Goal: Entertainment & Leisure: Consume media (video, audio)

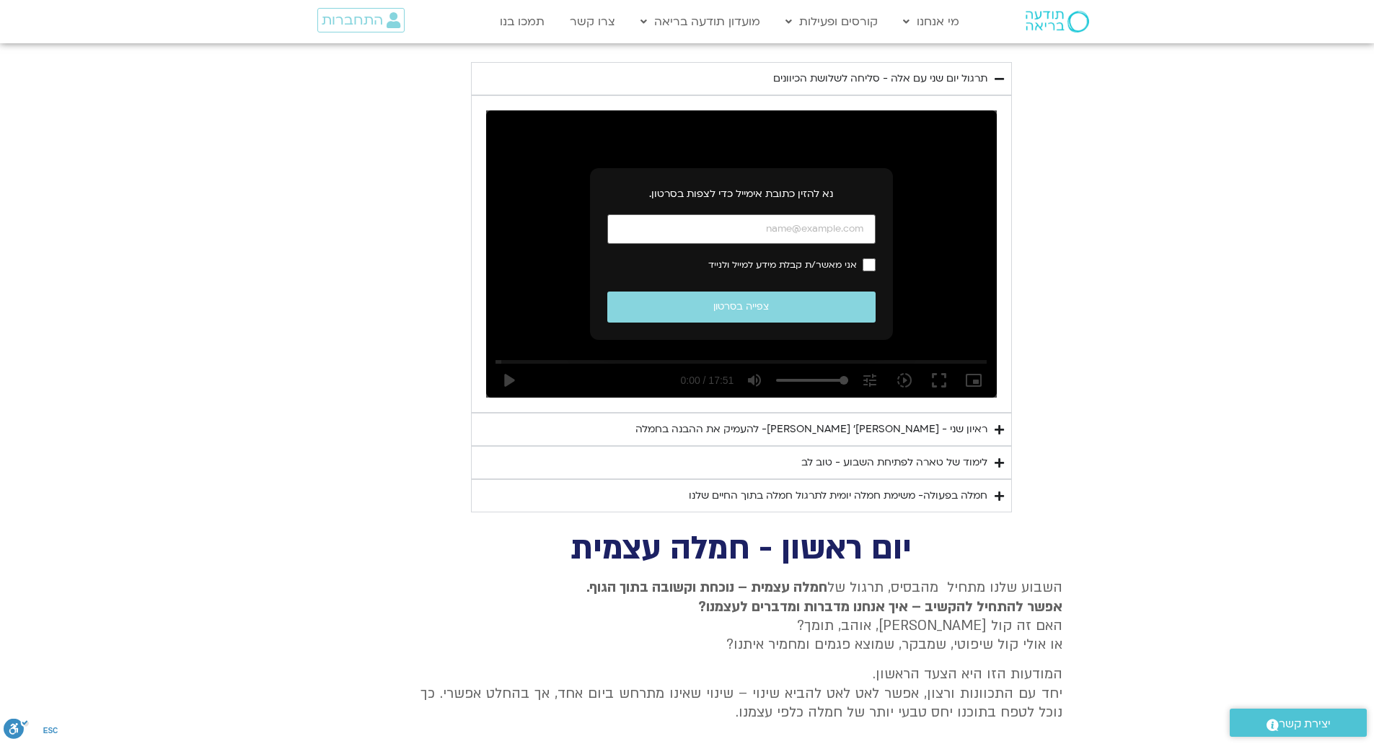
scroll to position [765, 0]
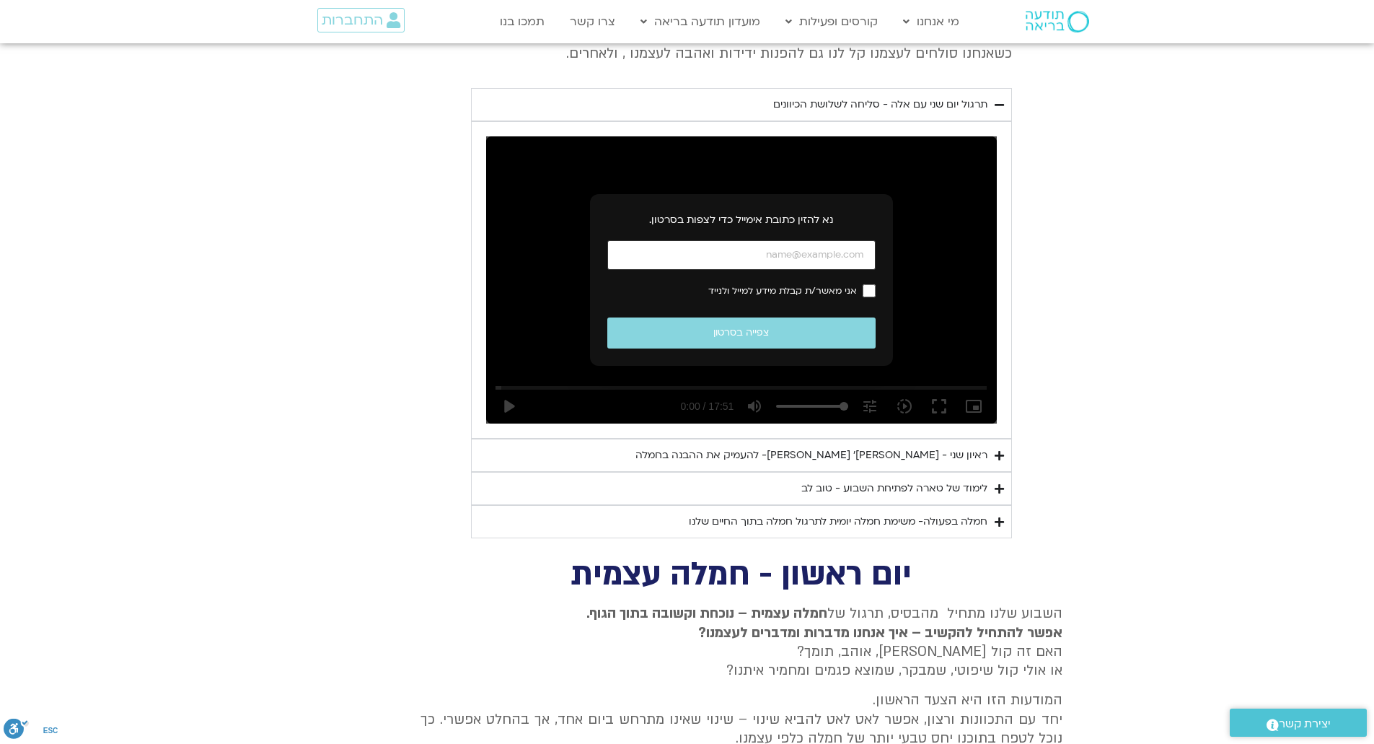
click at [721, 240] on input "כתובת אימייל" at bounding box center [741, 255] width 268 height 30
type input "[EMAIL_ADDRESS][DOMAIN_NAME]"
click at [742, 286] on span "אני מאשר/ת קבלת מידע למייל ולנייד" at bounding box center [782, 291] width 149 height 10
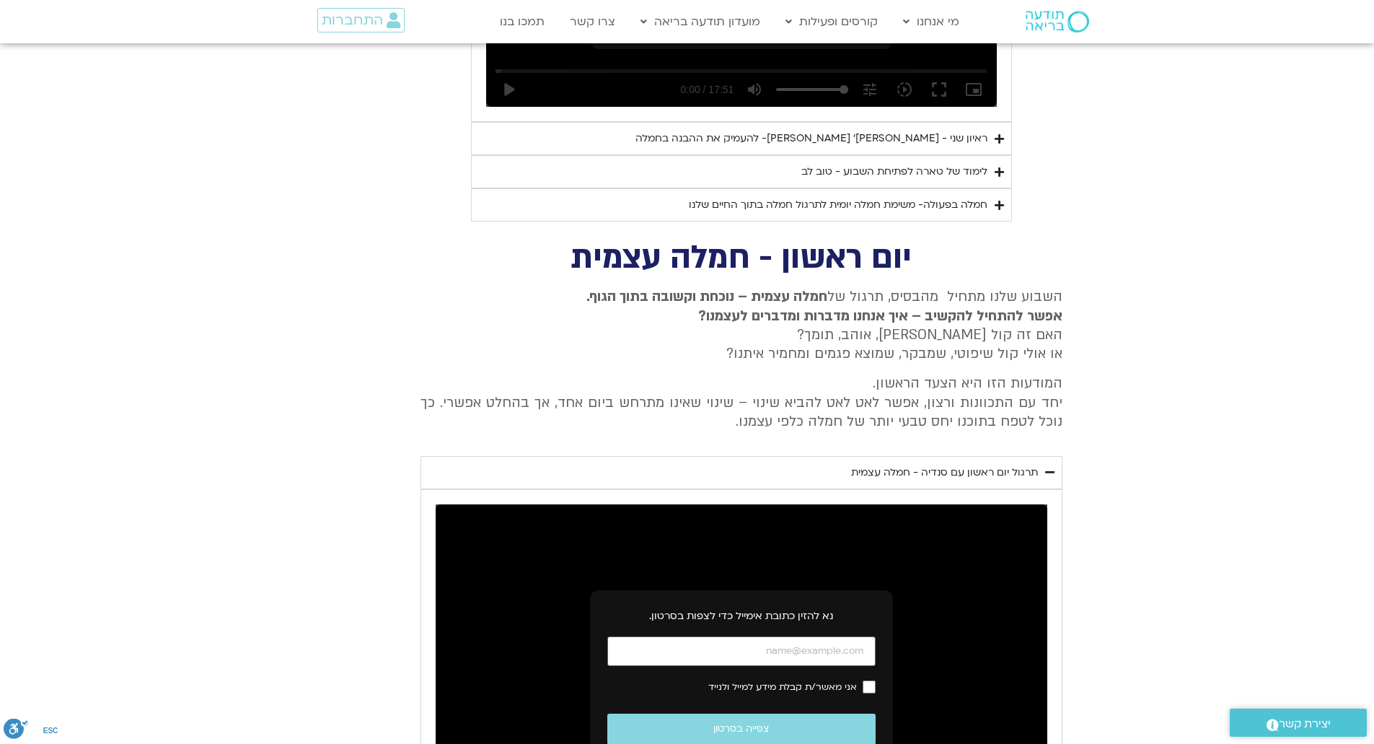
scroll to position [1442, 0]
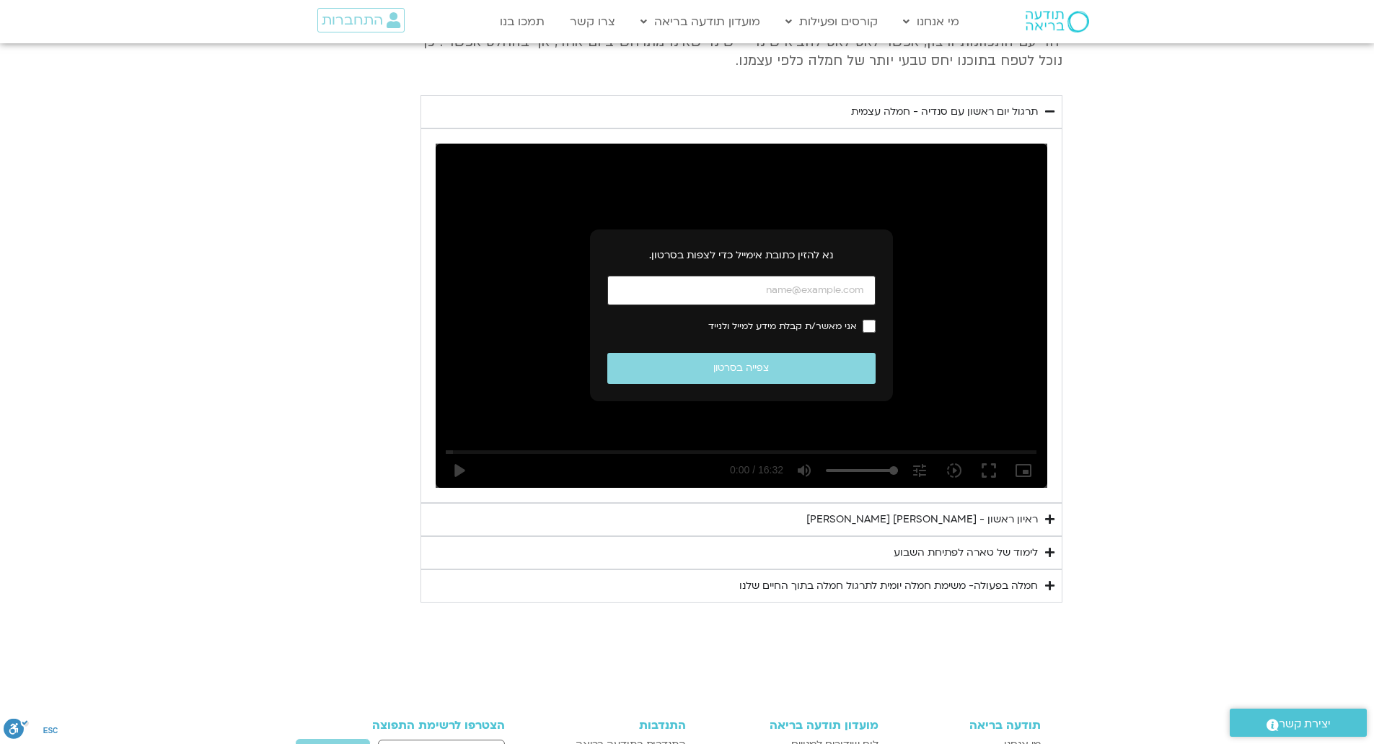
click at [790, 279] on input "כתובת אימייל" at bounding box center [741, 290] width 268 height 30
type input "[EMAIL_ADDRESS][DOMAIN_NAME]"
click at [841, 321] on span "אני מאשר/ת קבלת מידע למייל ולנייד" at bounding box center [782, 326] width 149 height 10
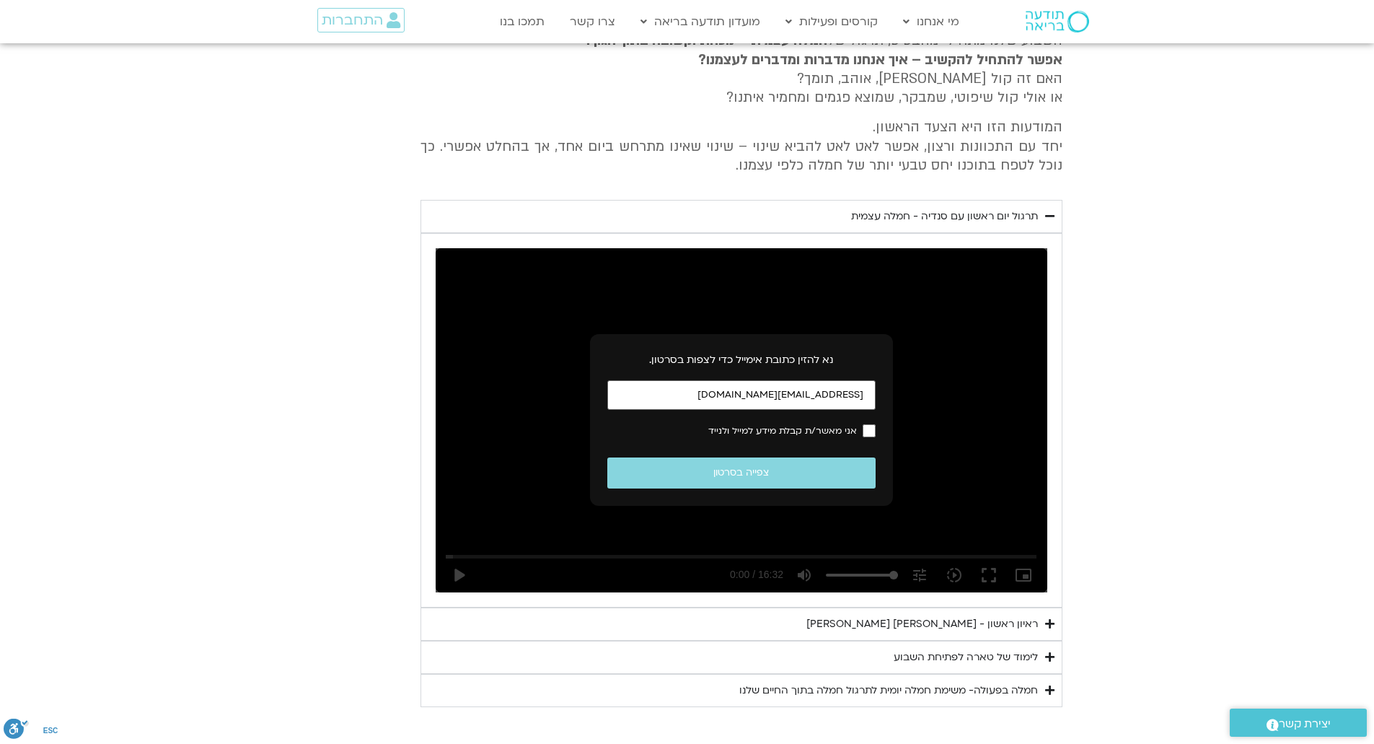
scroll to position [1298, 0]
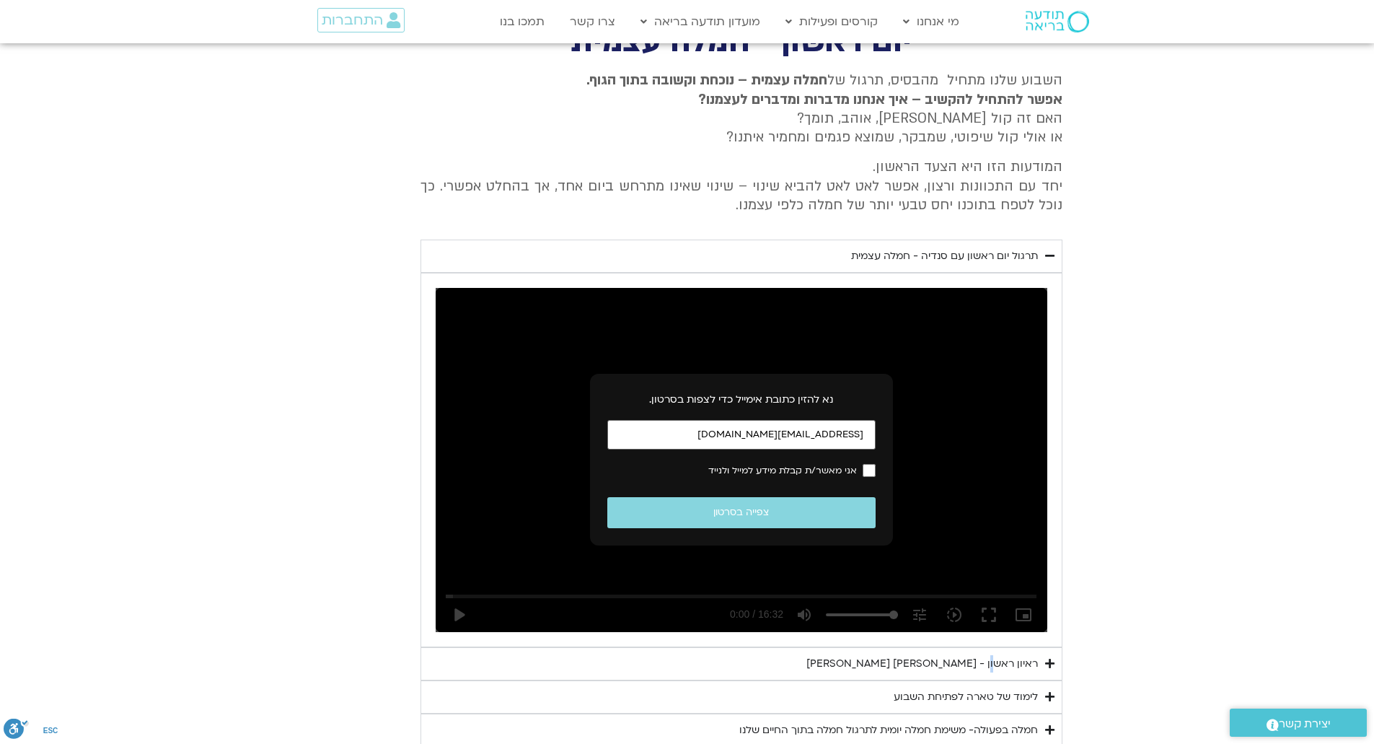
click at [997, 655] on div "ראיון ראשון - [PERSON_NAME] [PERSON_NAME]" at bounding box center [921, 663] width 231 height 17
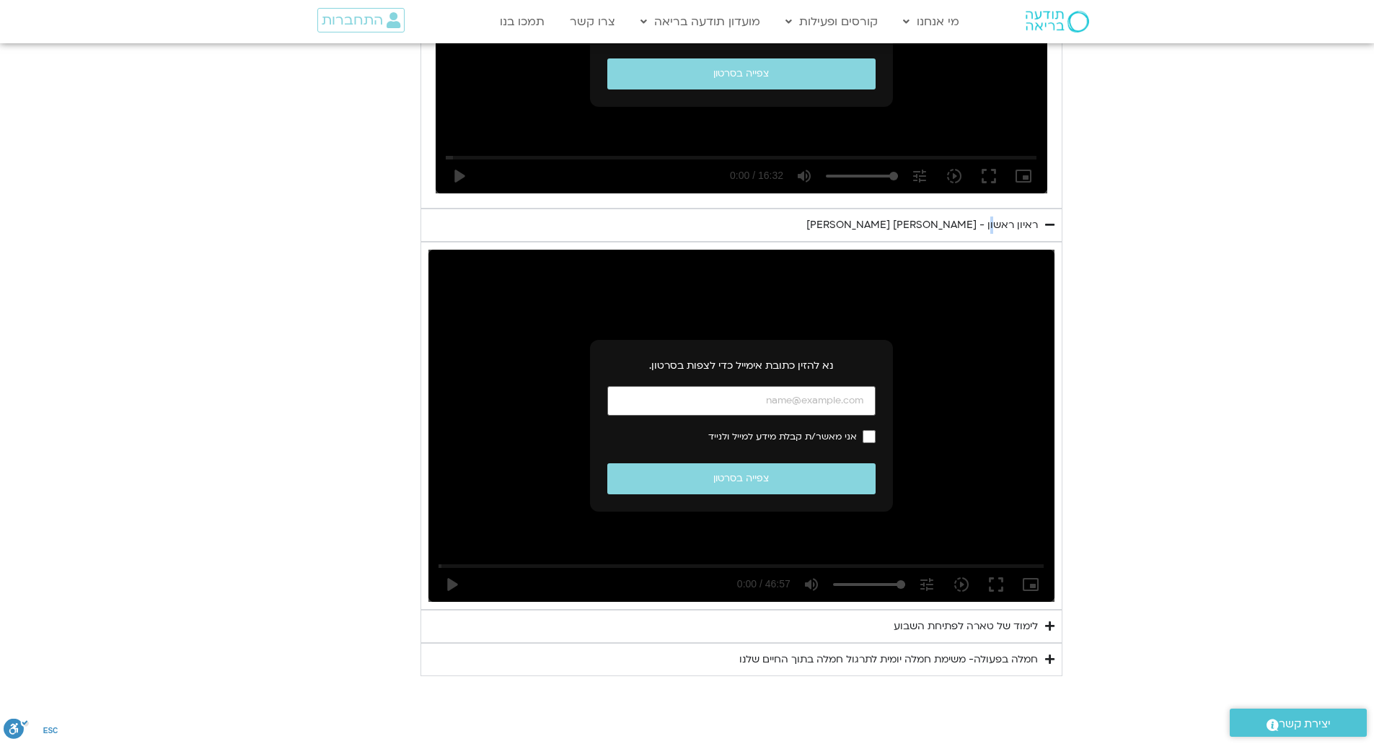
scroll to position [1803, 0]
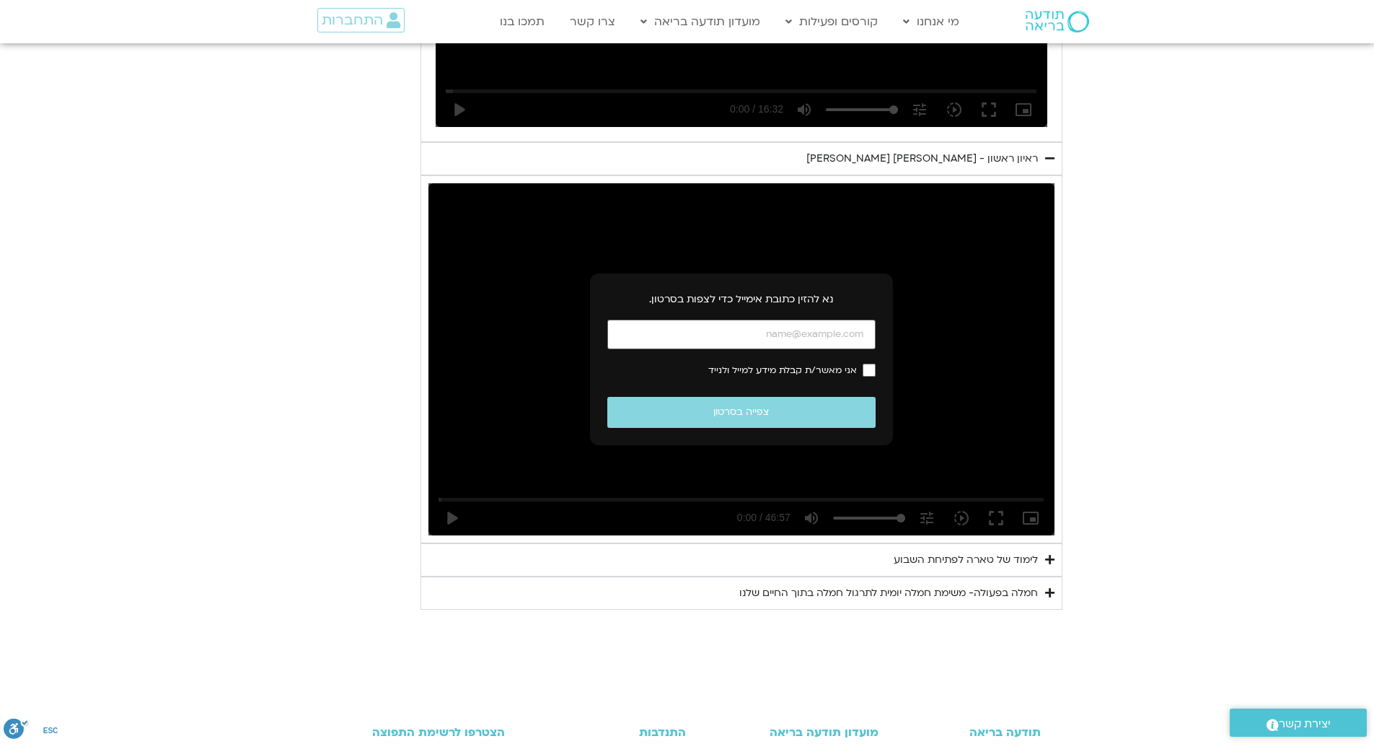
click at [950, 551] on div "לימוד של טארה לפתיחת השבוע" at bounding box center [966, 559] width 144 height 17
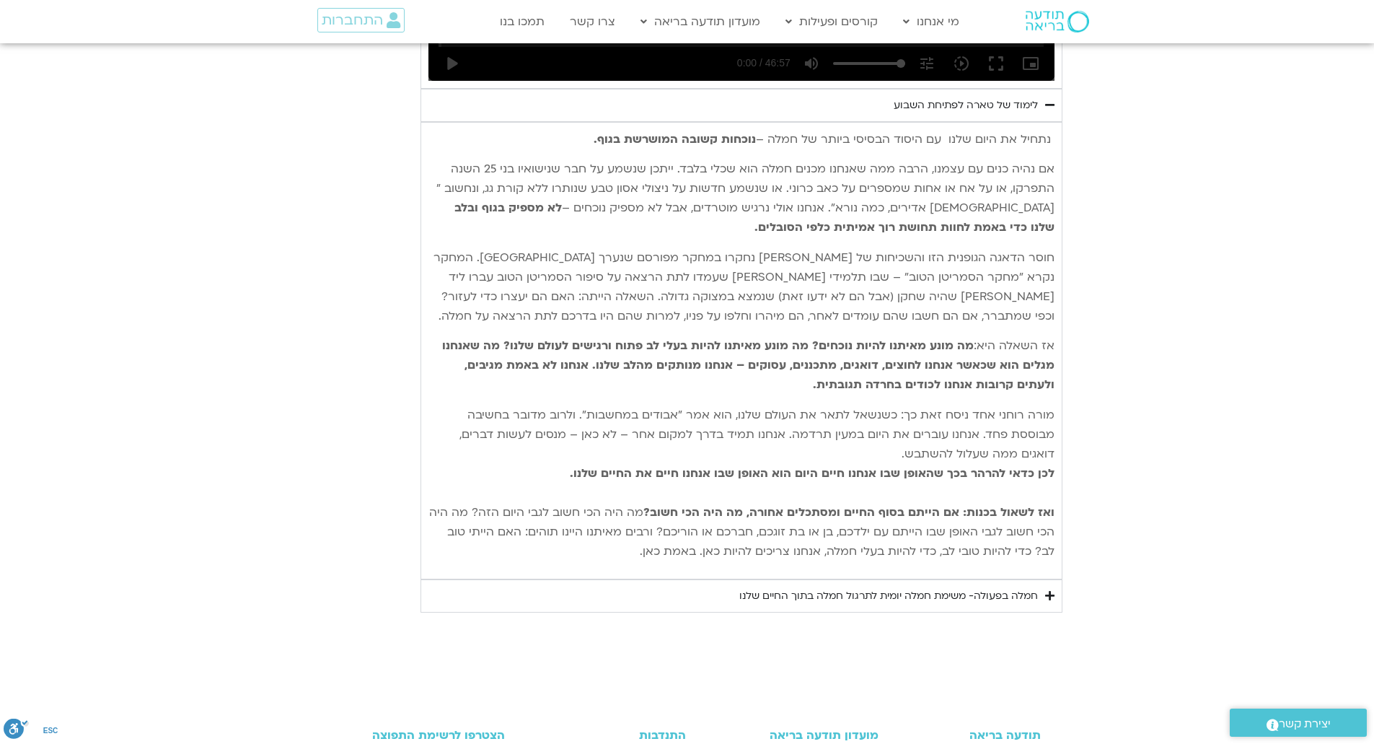
scroll to position [2308, 0]
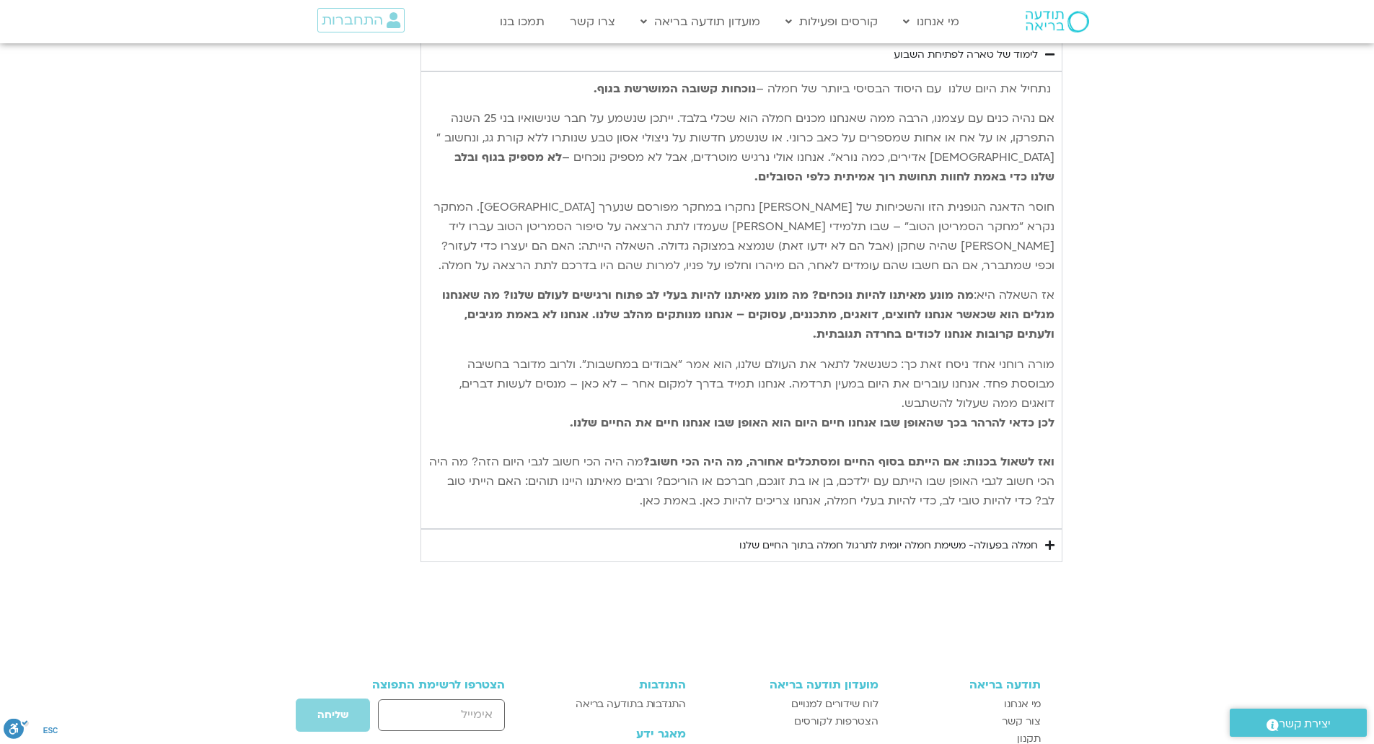
click at [892, 537] on div "חמלה בפעולה- משימת חמלה יומית לתרגול חמלה בתוך החיים שלנו" at bounding box center [888, 545] width 299 height 17
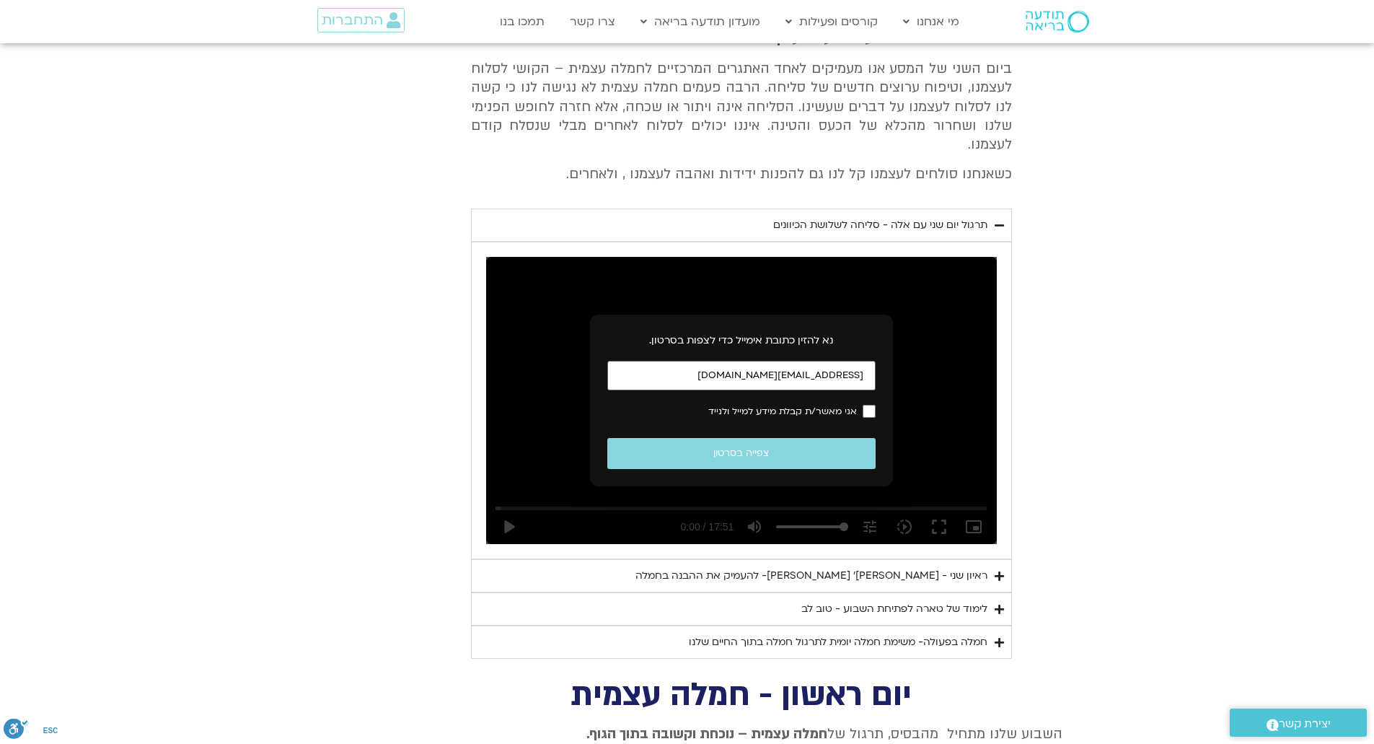
scroll to position [577, 0]
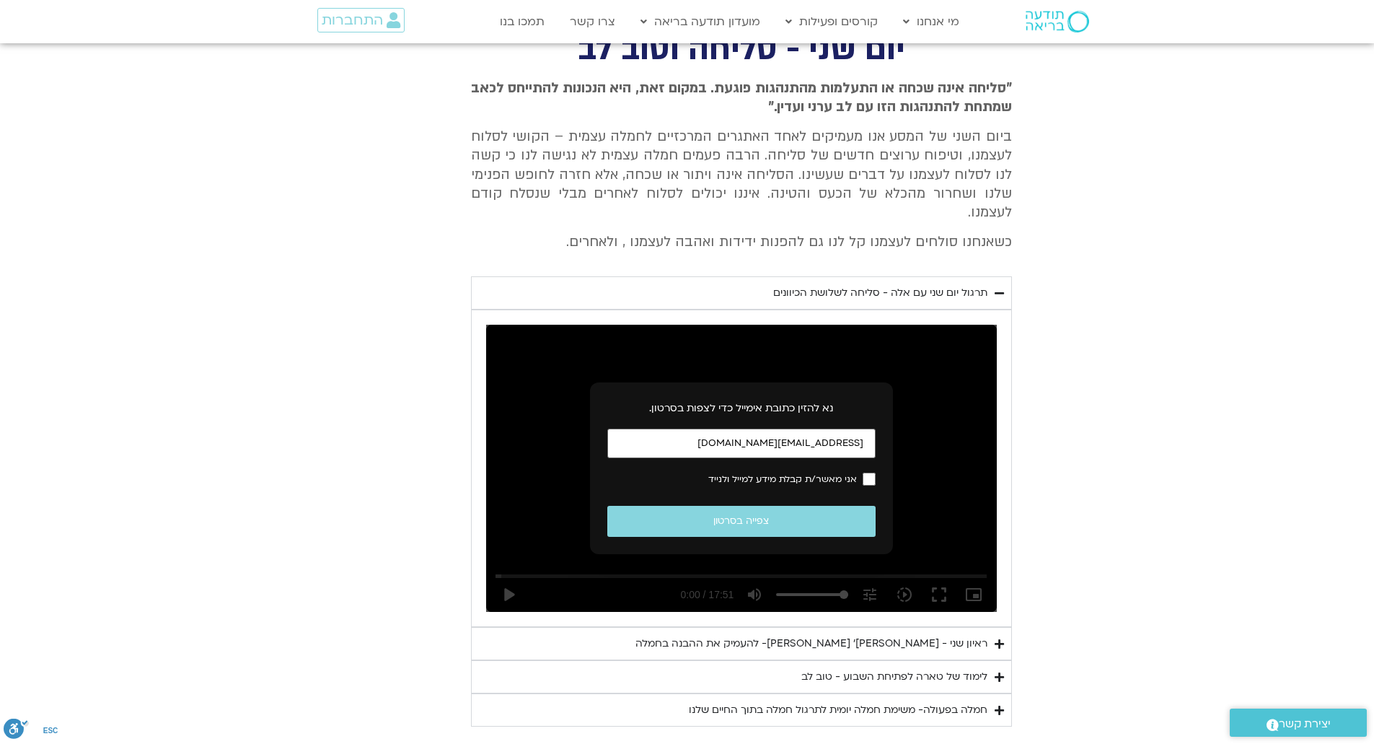
click at [867, 284] on div "תרגול יום שני עם אלה - סליחה לשלושת הכיוונים" at bounding box center [880, 292] width 214 height 17
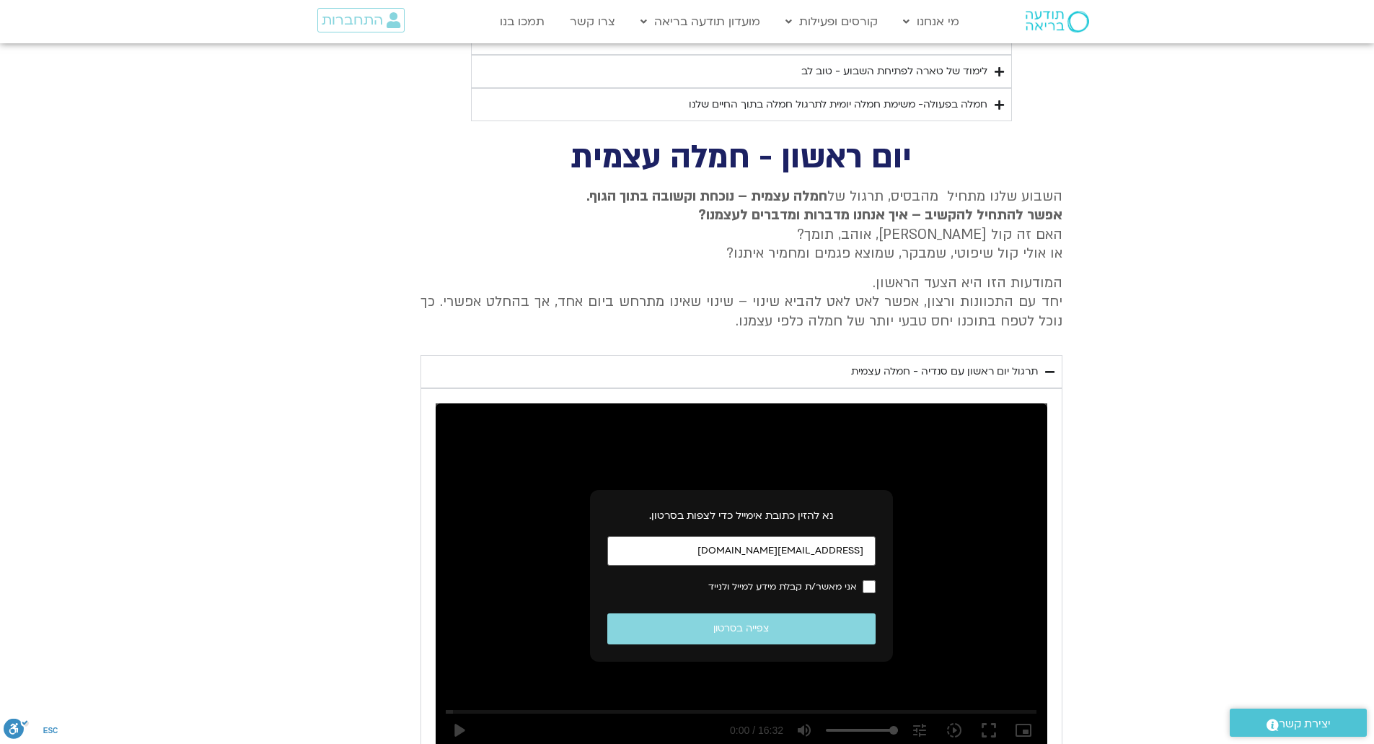
scroll to position [865, 0]
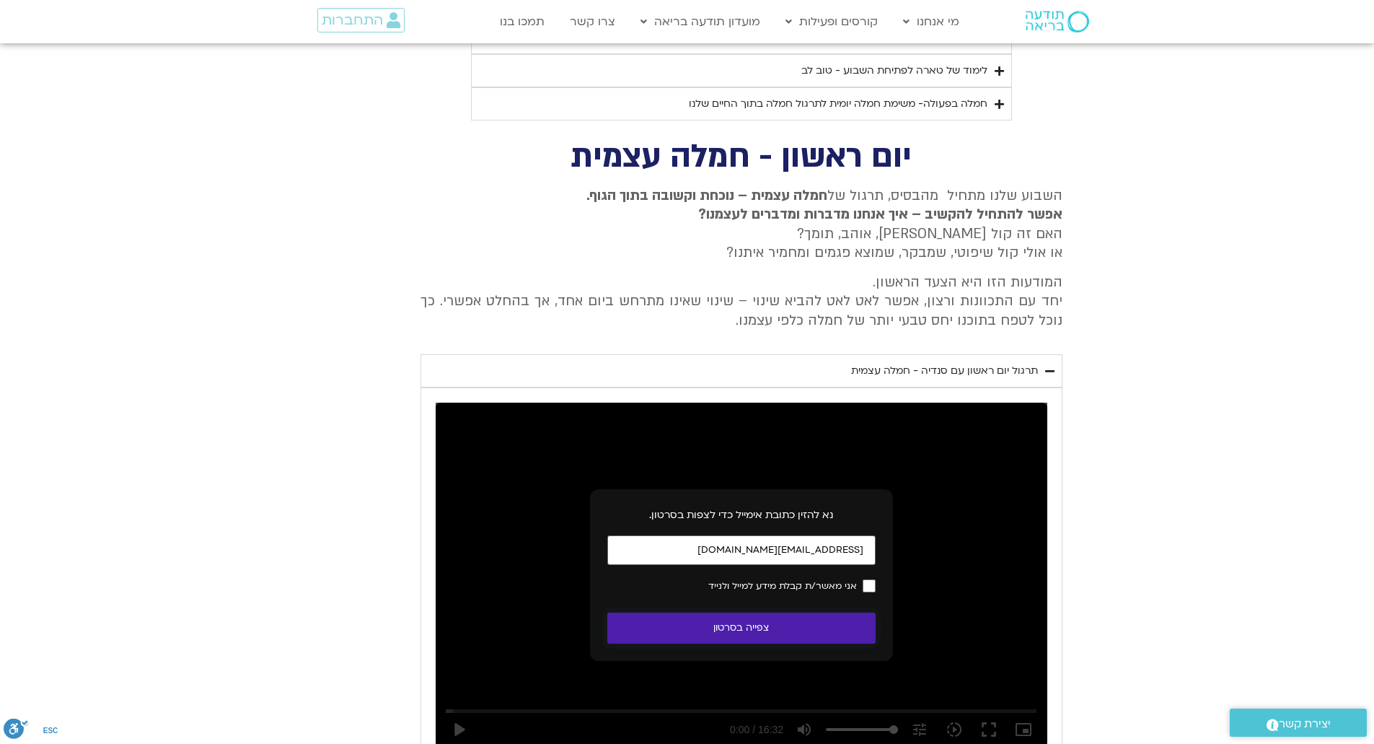
click at [769, 612] on button "צפייה בסרטון" at bounding box center [741, 627] width 268 height 31
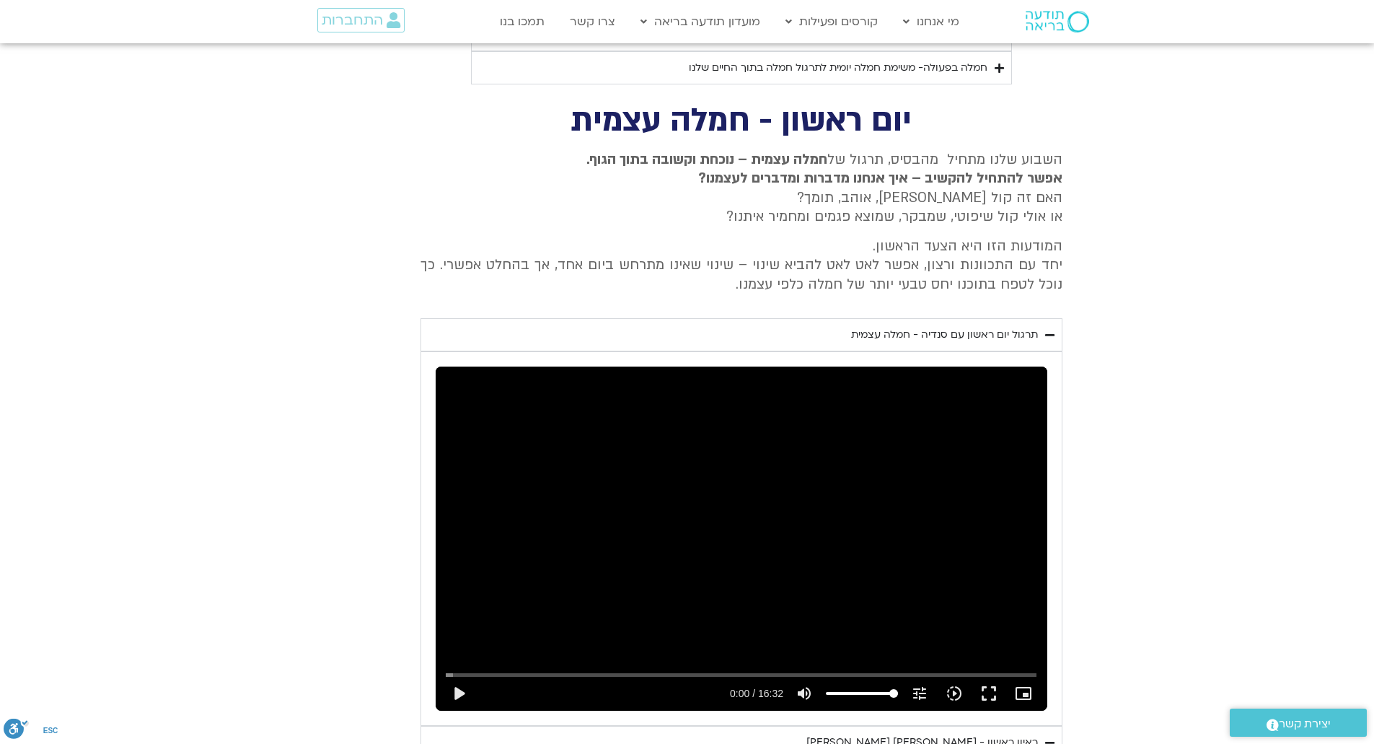
scroll to position [937, 0]
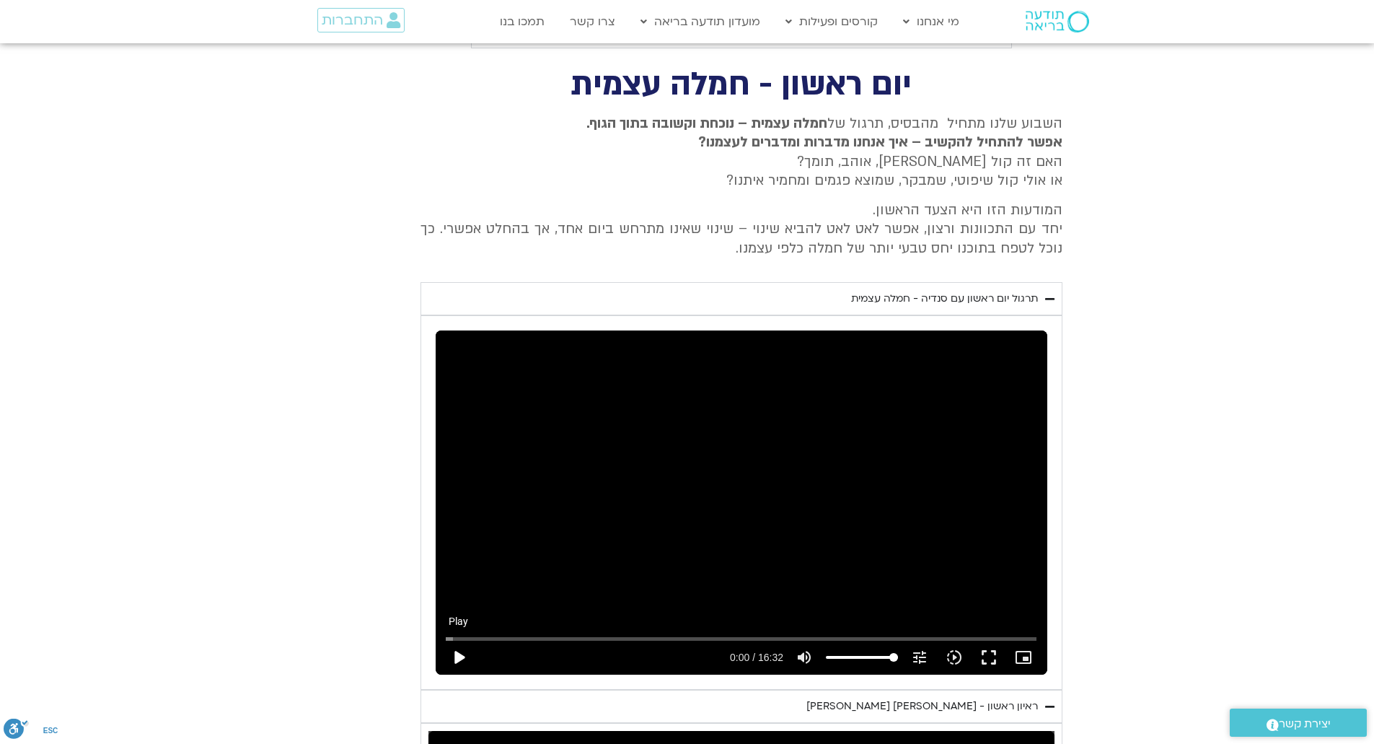
click at [459, 643] on button "play_arrow" at bounding box center [458, 657] width 35 height 35
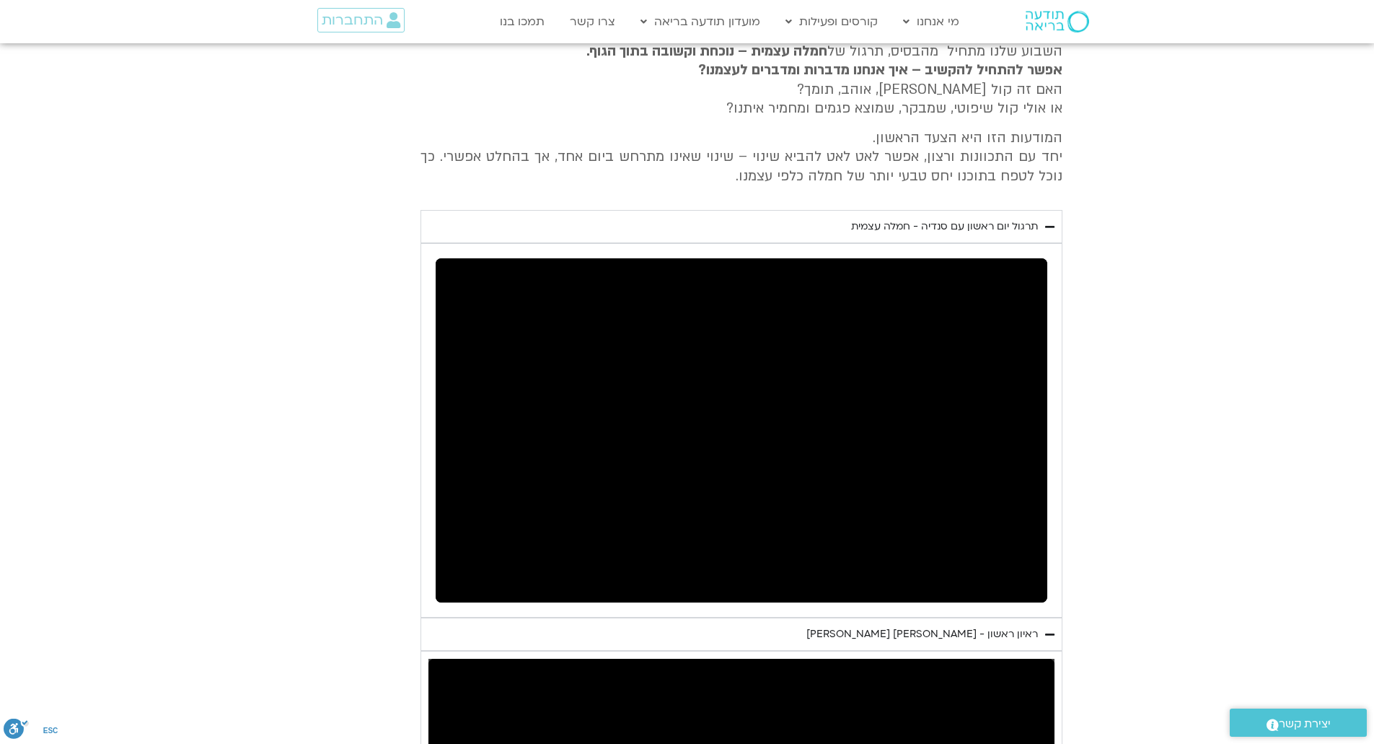
scroll to position [1082, 0]
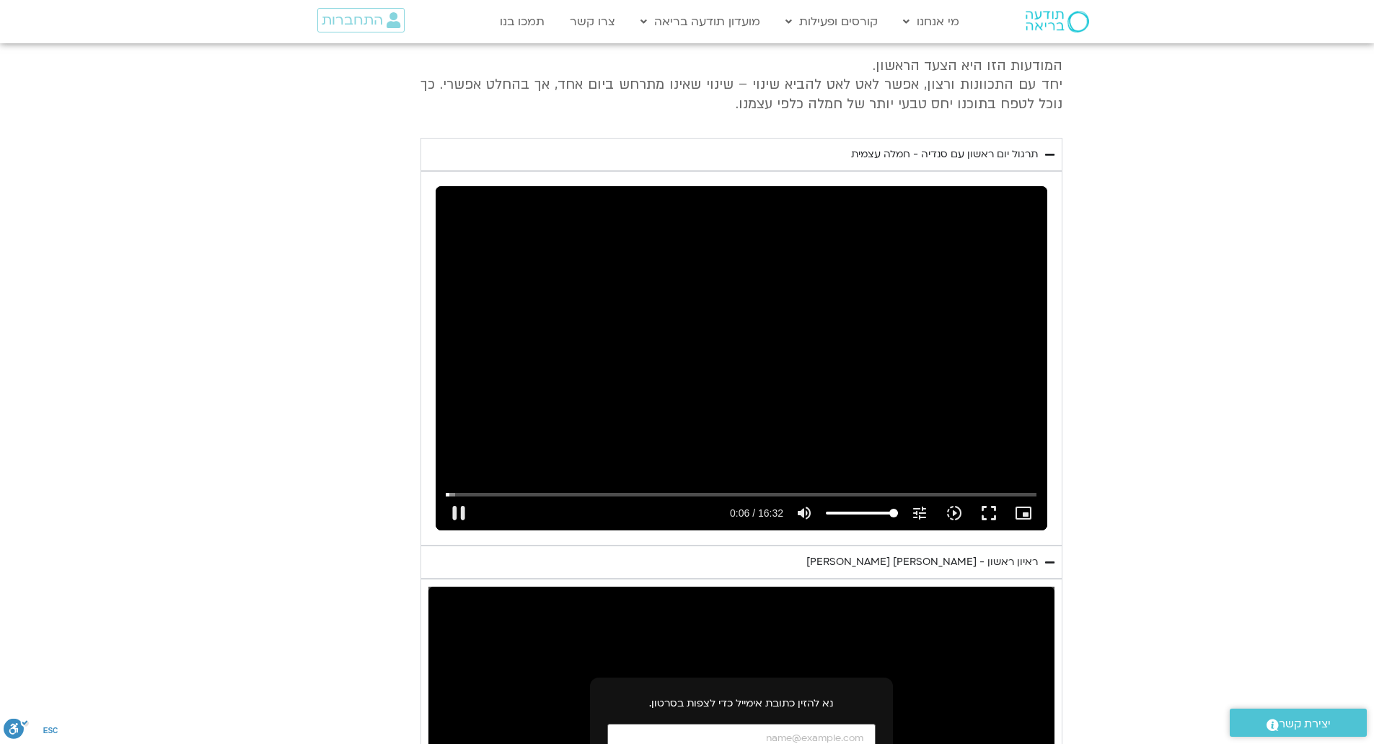
type input "6.448354"
click at [852, 371] on div "Skip Ad 14:21 pause 2:48 / 16:32 volume_up Mute tune Resolution Auto 240p slow_…" at bounding box center [742, 358] width 612 height 344
type input "168.473433"
